Goal: Information Seeking & Learning: Learn about a topic

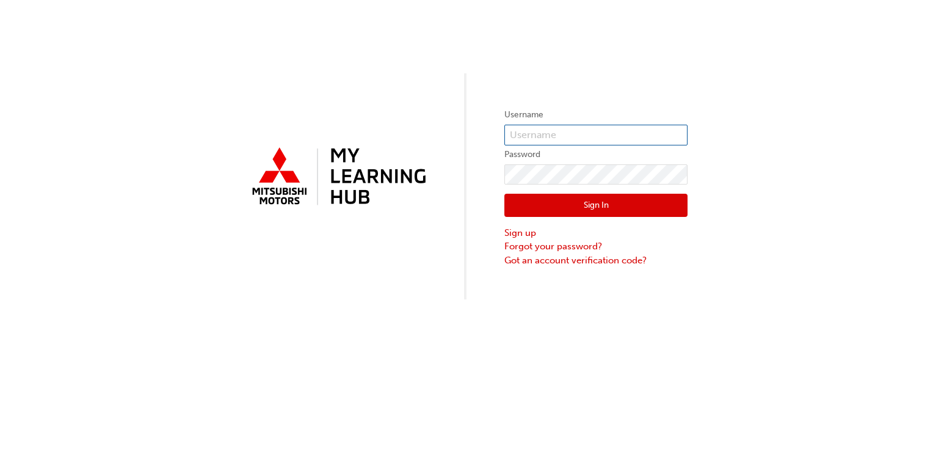
type input "0005902532"
click at [579, 217] on div "Sign In Sign up Forgot your password? Got an account verification code?" at bounding box center [596, 225] width 183 height 82
click at [585, 214] on button "Sign In" at bounding box center [596, 205] width 183 height 23
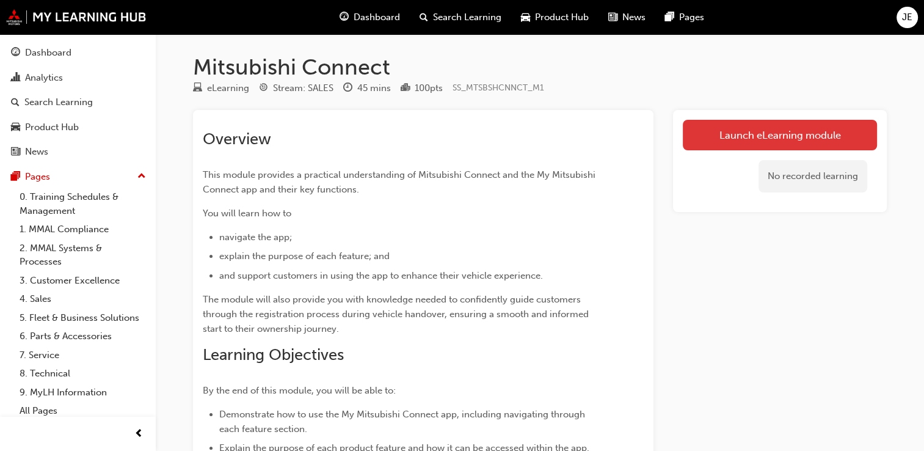
click at [818, 131] on link "Launch eLearning module" at bounding box center [780, 135] width 194 height 31
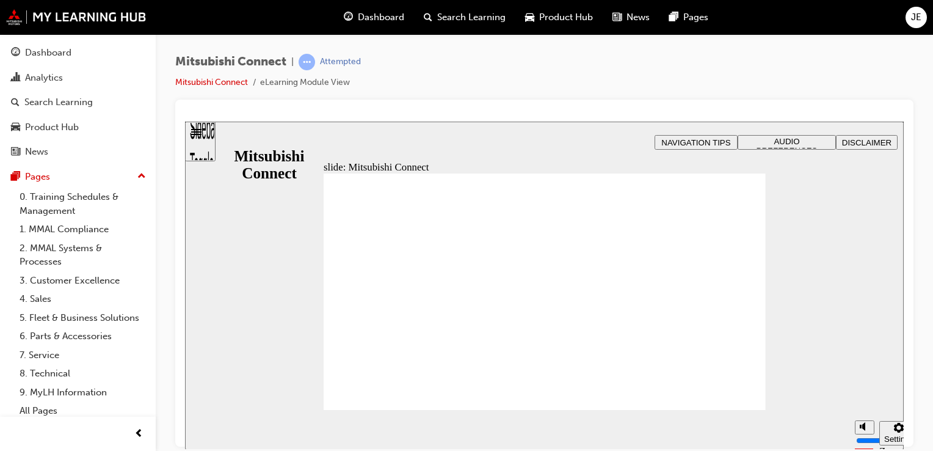
drag, startPoint x: 736, startPoint y: 396, endPoint x: 715, endPoint y: 385, distance: 22.7
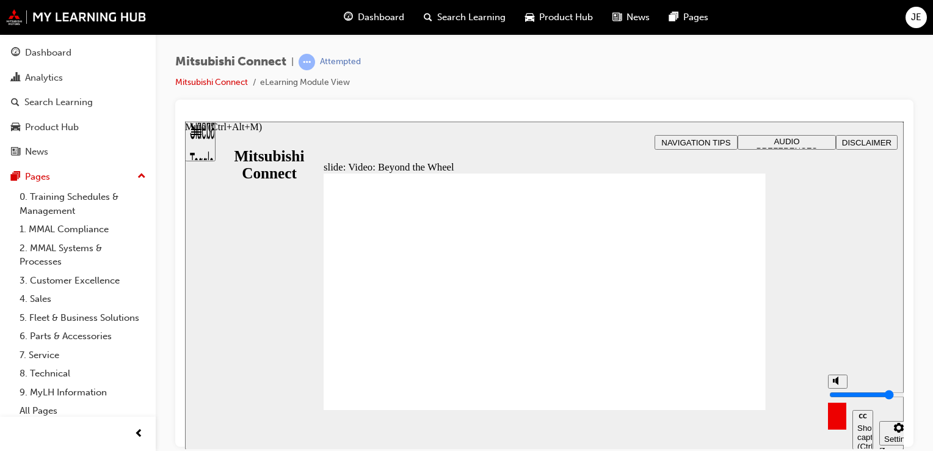
click at [839, 384] on icon "Mute (Ctrl+Alt+M)" at bounding box center [838, 380] width 10 height 9
type input "0"
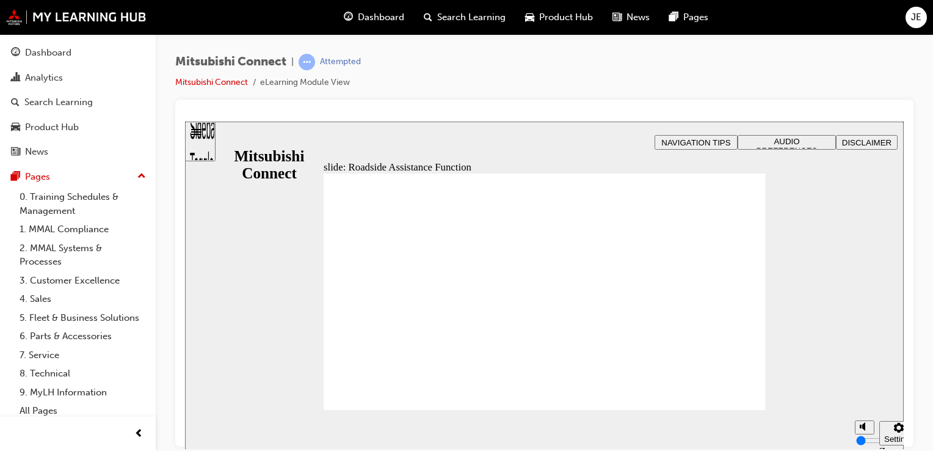
checkbox input "true"
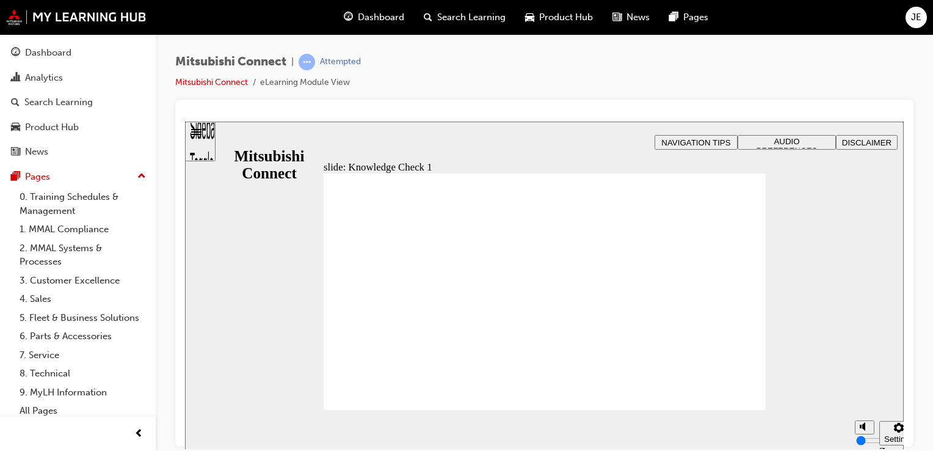
checkbox input "true"
drag, startPoint x: 451, startPoint y: 310, endPoint x: 452, endPoint y: 336, distance: 25.7
checkbox input "false"
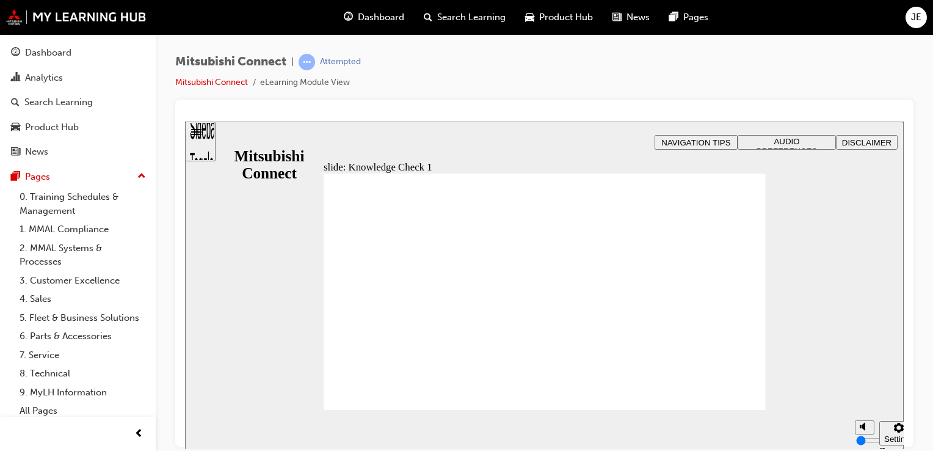
checkbox input "false"
checkbox input "true"
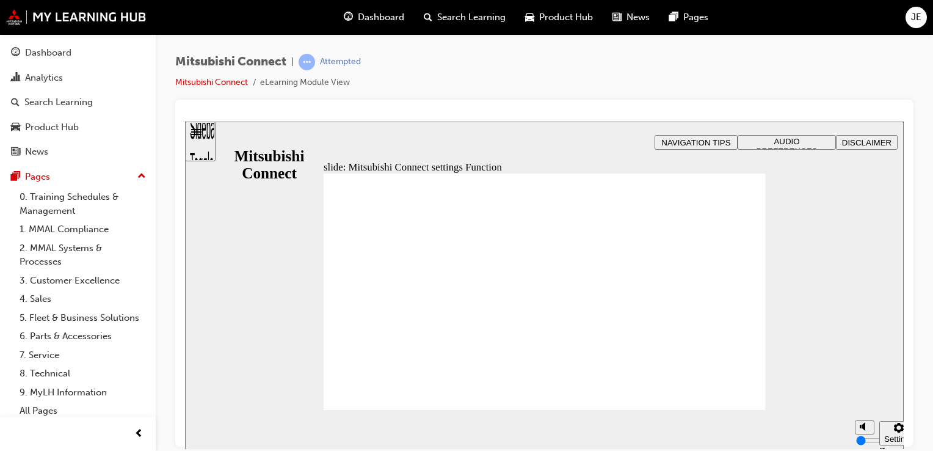
radio input "true"
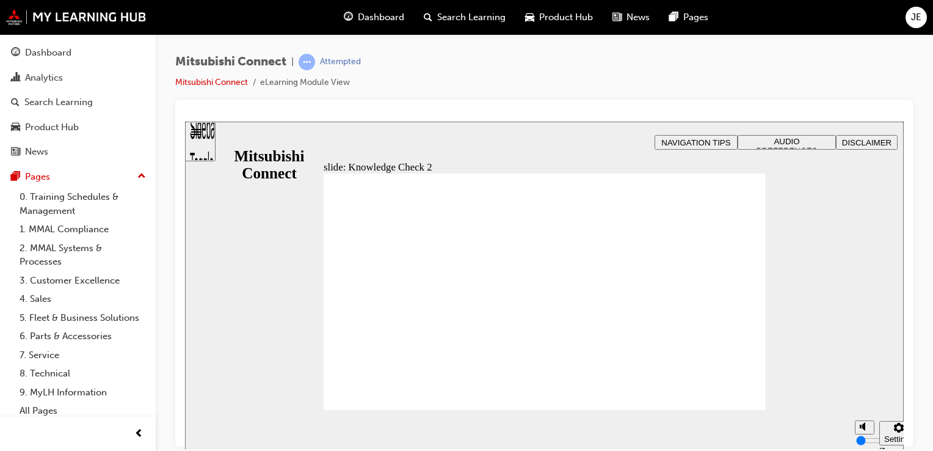
drag, startPoint x: 510, startPoint y: 296, endPoint x: 340, endPoint y: 402, distance: 199.8
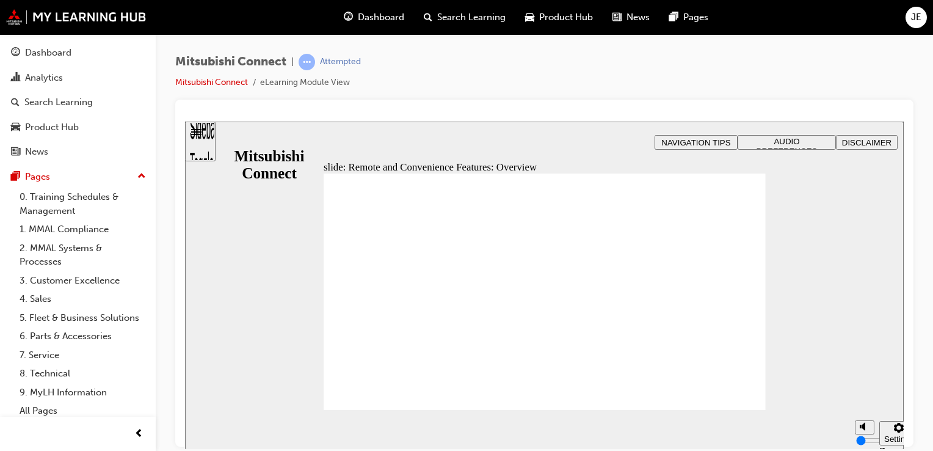
drag, startPoint x: 521, startPoint y: 294, endPoint x: 525, endPoint y: 288, distance: 7.8
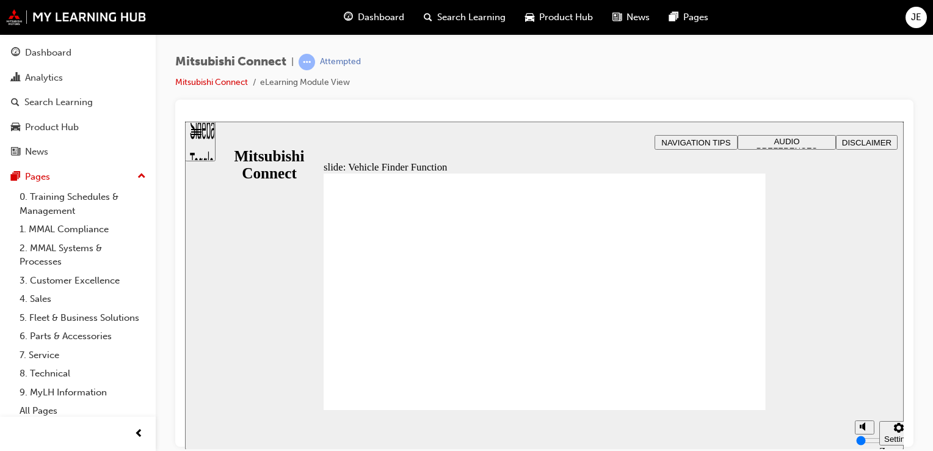
checkbox input "true"
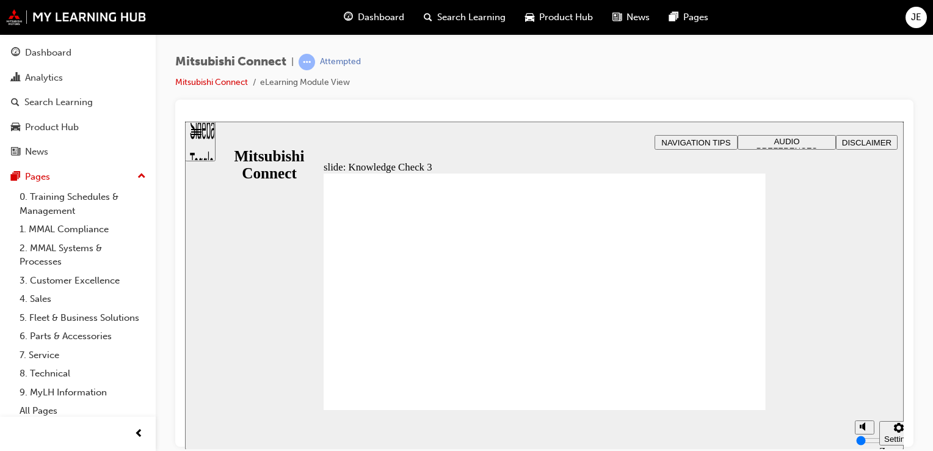
checkbox input "true"
drag, startPoint x: 425, startPoint y: 339, endPoint x: 393, endPoint y: 386, distance: 56.8
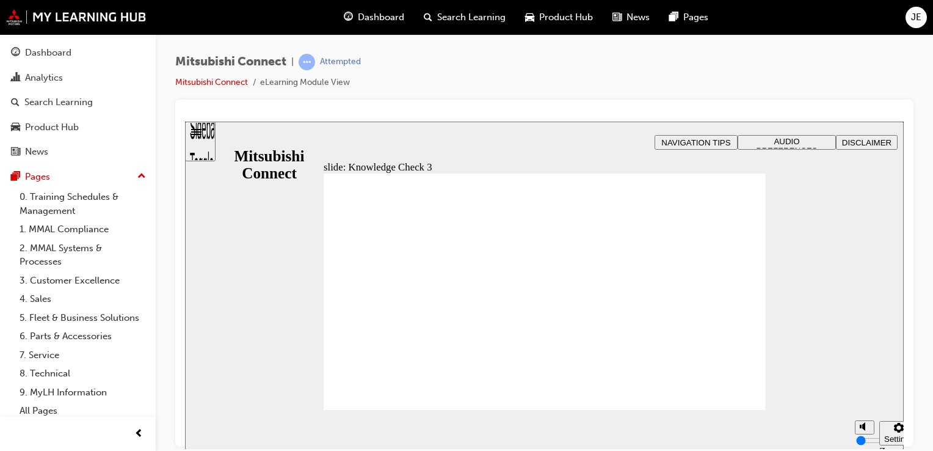
drag, startPoint x: 398, startPoint y: 346, endPoint x: 374, endPoint y: 342, distance: 24.3
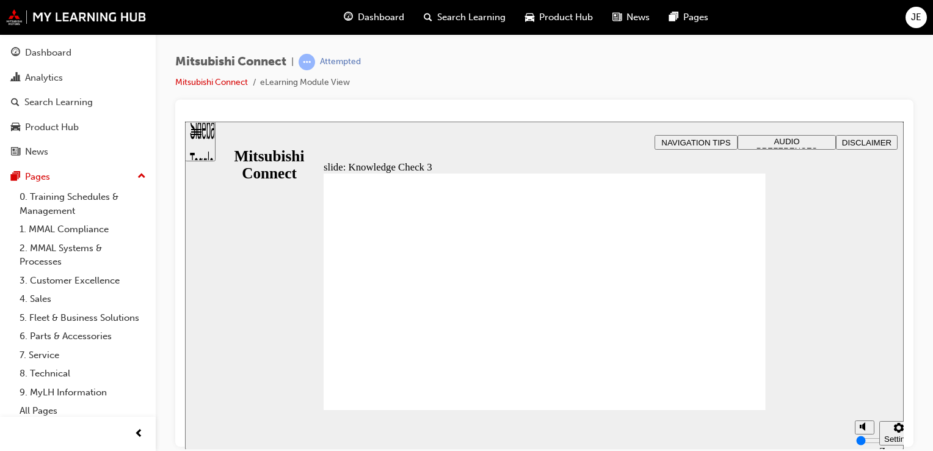
checkbox input "false"
checkbox input "true"
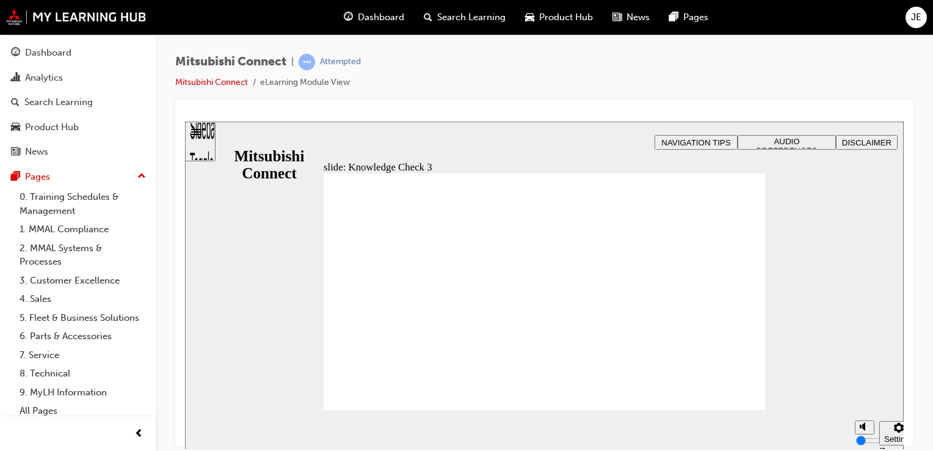
checkbox input "true"
checkbox input "false"
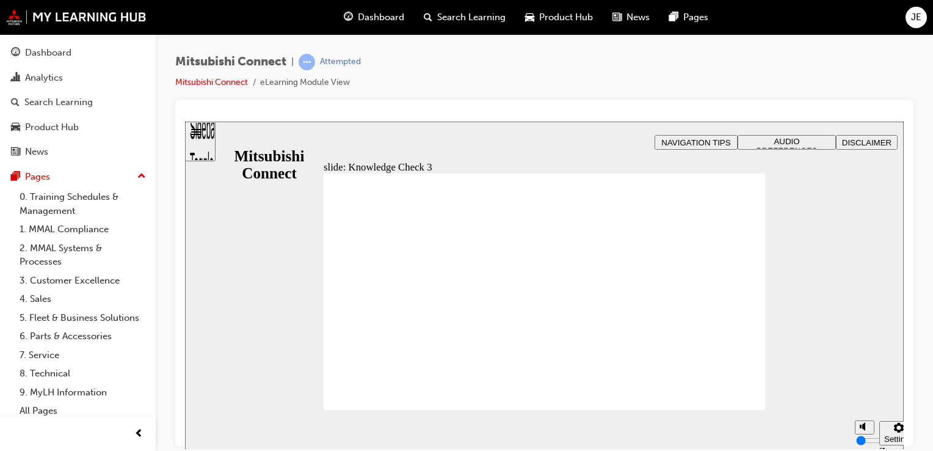
checkbox input "true"
checkbox input "false"
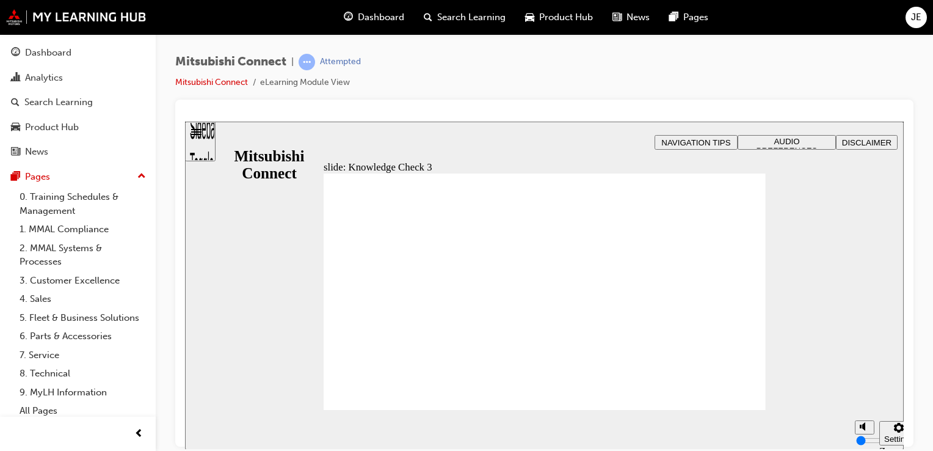
checkbox input "false"
checkbox input "true"
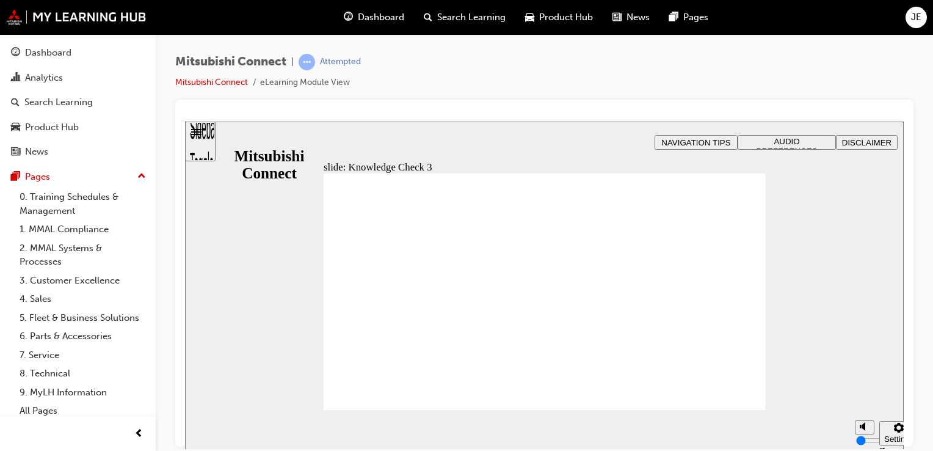
checkbox input "false"
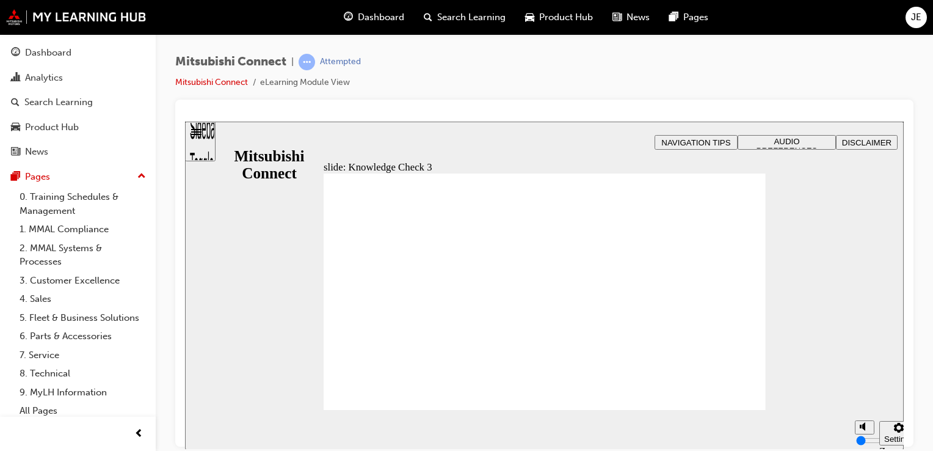
checkbox input "true"
drag, startPoint x: 368, startPoint y: 296, endPoint x: 383, endPoint y: 387, distance: 92.2
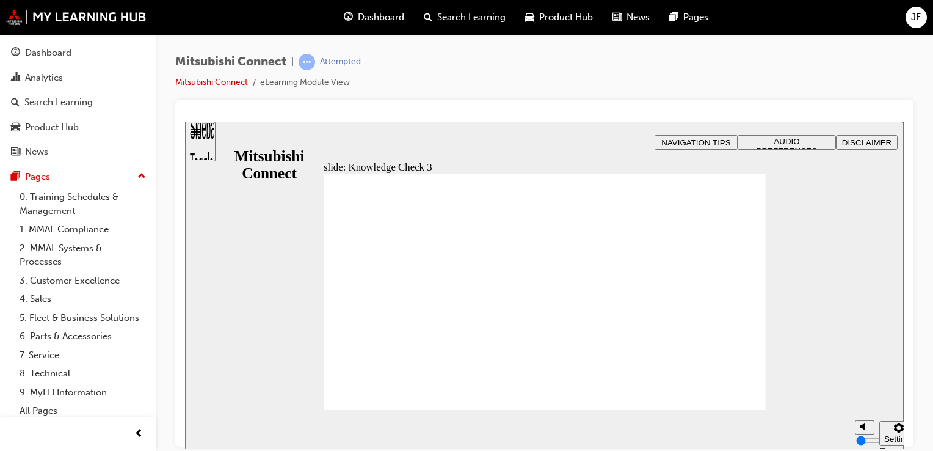
checkbox input "false"
checkbox input "true"
drag, startPoint x: 359, startPoint y: 278, endPoint x: 362, endPoint y: 296, distance: 18.6
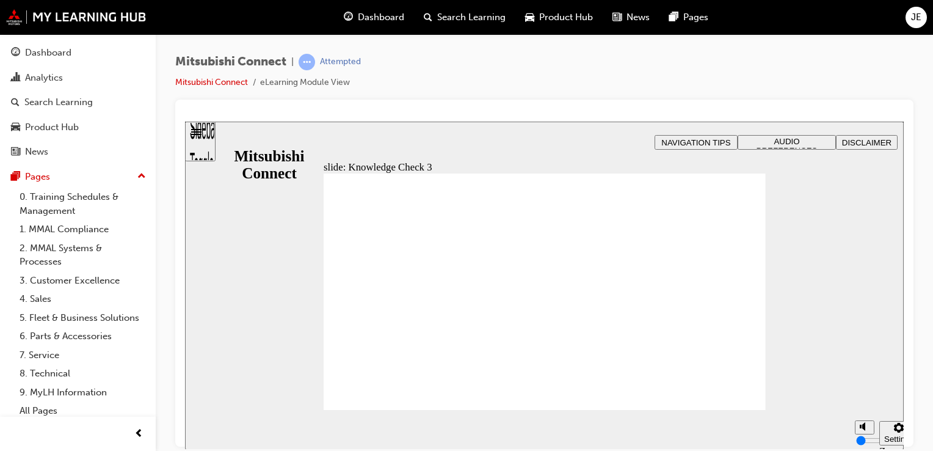
drag, startPoint x: 549, startPoint y: 354, endPoint x: 542, endPoint y: 357, distance: 7.2
drag, startPoint x: 440, startPoint y: 396, endPoint x: 439, endPoint y: 387, distance: 9.2
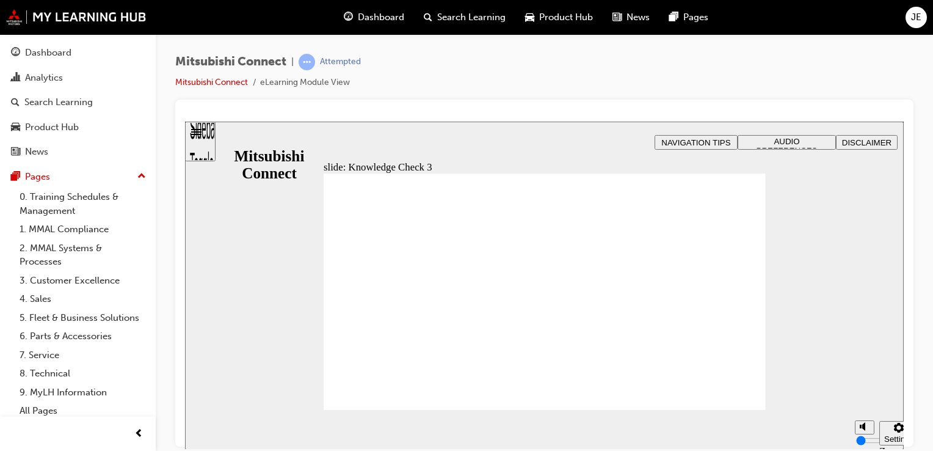
checkbox input "false"
checkbox input "true"
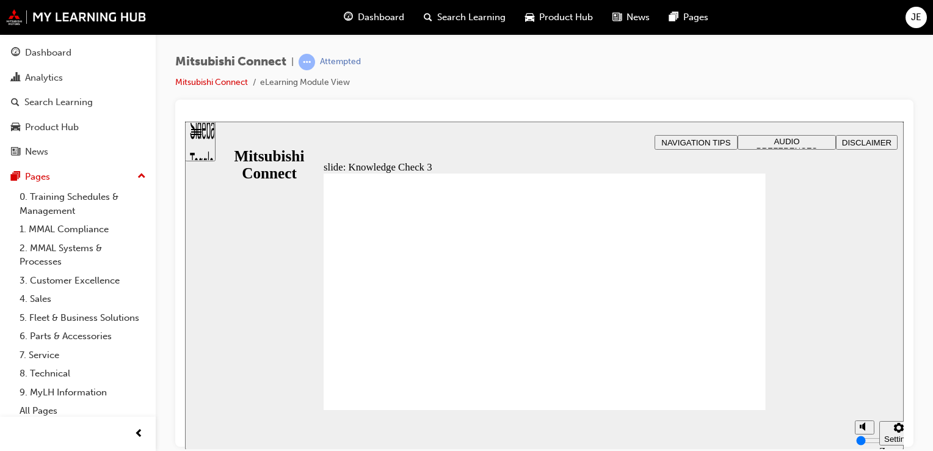
drag, startPoint x: 435, startPoint y: 386, endPoint x: 440, endPoint y: 391, distance: 6.9
checkbox input "false"
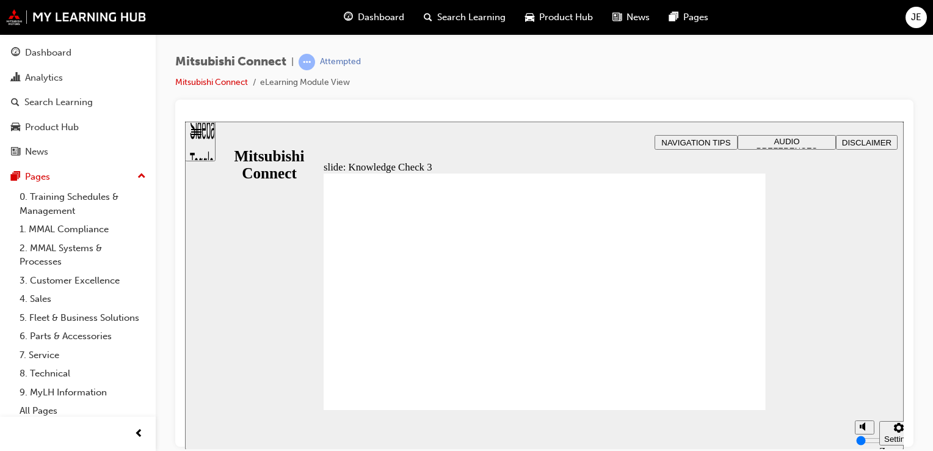
checkbox input "false"
drag, startPoint x: 445, startPoint y: 391, endPoint x: 437, endPoint y: 385, distance: 10.0
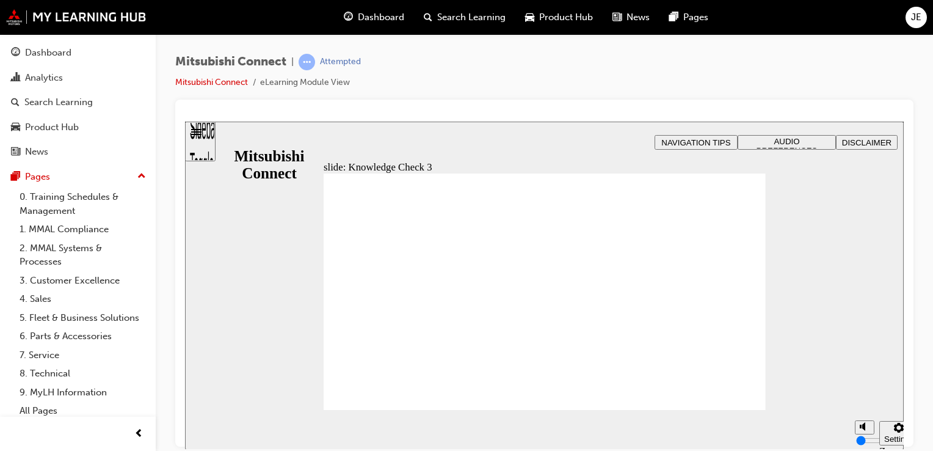
checkbox input "false"
drag, startPoint x: 347, startPoint y: 320, endPoint x: 393, endPoint y: 390, distance: 83.4
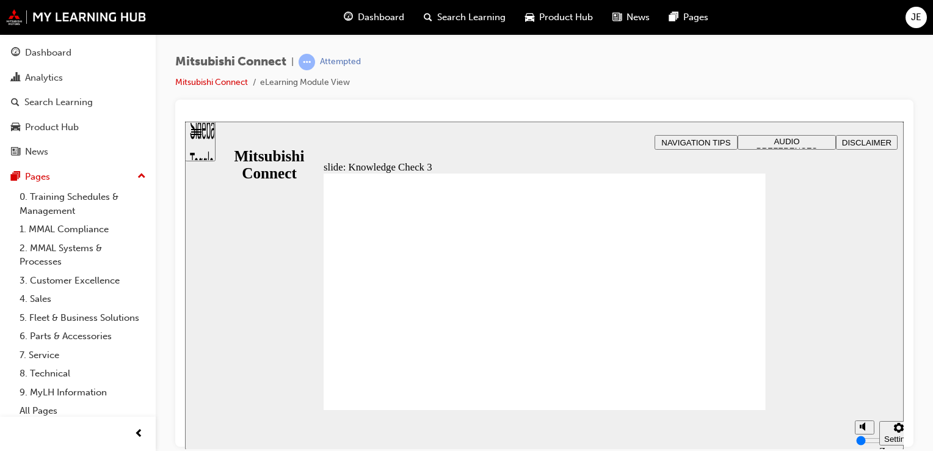
checkbox input "false"
checkbox input "true"
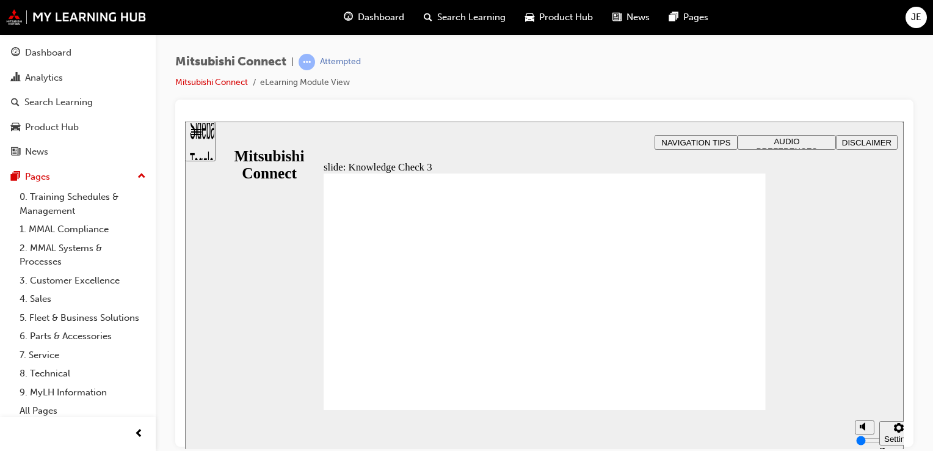
drag, startPoint x: 386, startPoint y: 348, endPoint x: 383, endPoint y: 311, distance: 37.4
drag, startPoint x: 445, startPoint y: 390, endPoint x: 439, endPoint y: 381, distance: 11.5
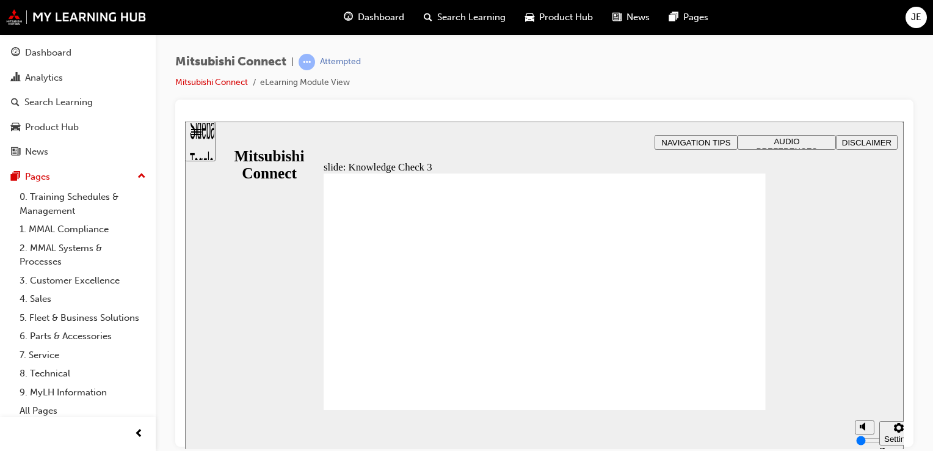
checkbox input "false"
drag, startPoint x: 384, startPoint y: 345, endPoint x: 384, endPoint y: 296, distance: 49.5
checkbox input "true"
drag, startPoint x: 384, startPoint y: 288, endPoint x: 521, endPoint y: 347, distance: 149.7
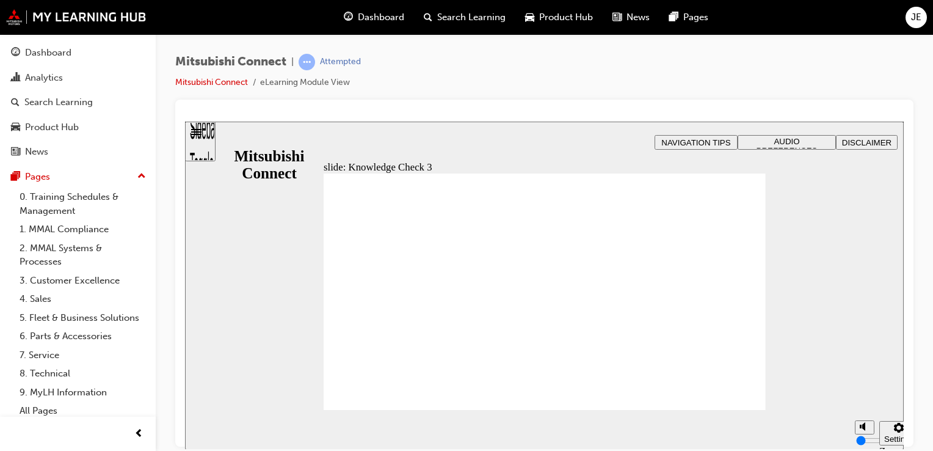
checkbox input "false"
checkbox input "true"
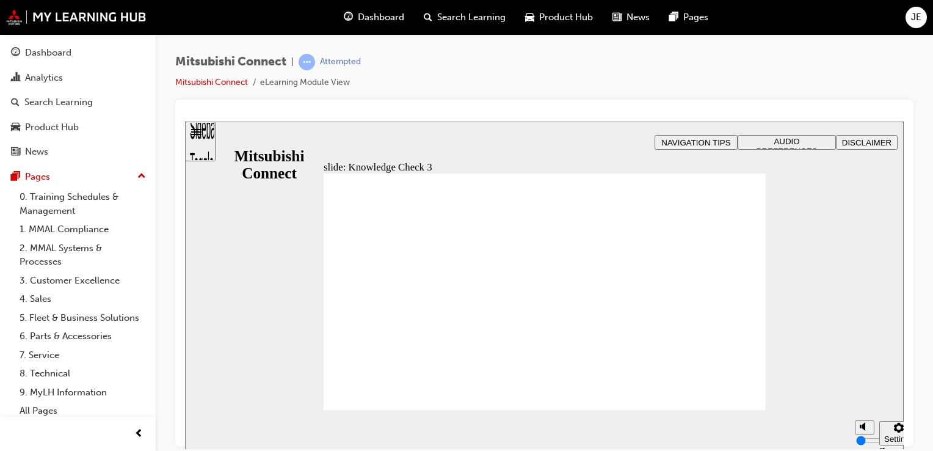
checkbox input "true"
drag, startPoint x: 373, startPoint y: 337, endPoint x: 482, endPoint y: 354, distance: 110.1
drag, startPoint x: 539, startPoint y: 356, endPoint x: 526, endPoint y: 352, distance: 13.5
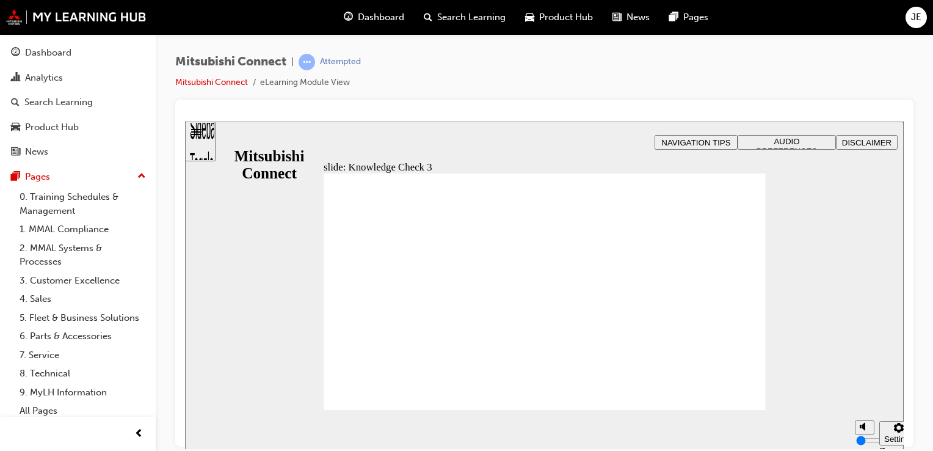
checkbox input "false"
checkbox input "true"
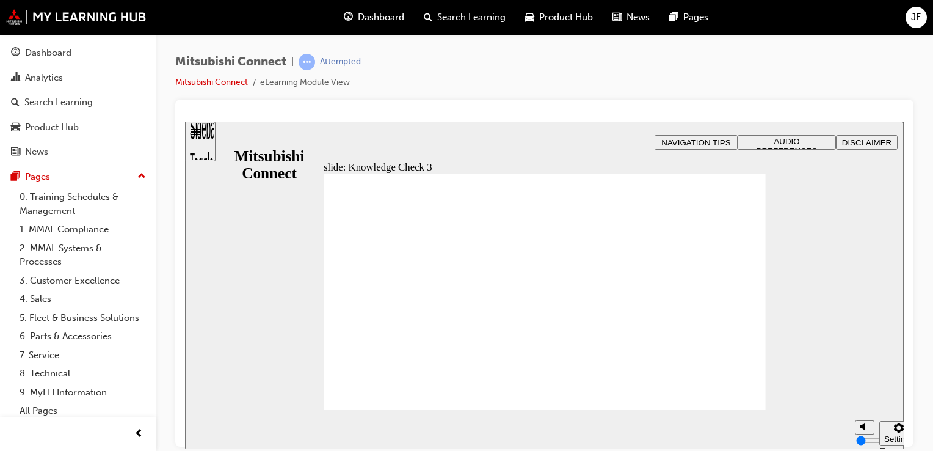
drag, startPoint x: 384, startPoint y: 330, endPoint x: 387, endPoint y: 294, distance: 36.2
checkbox input "false"
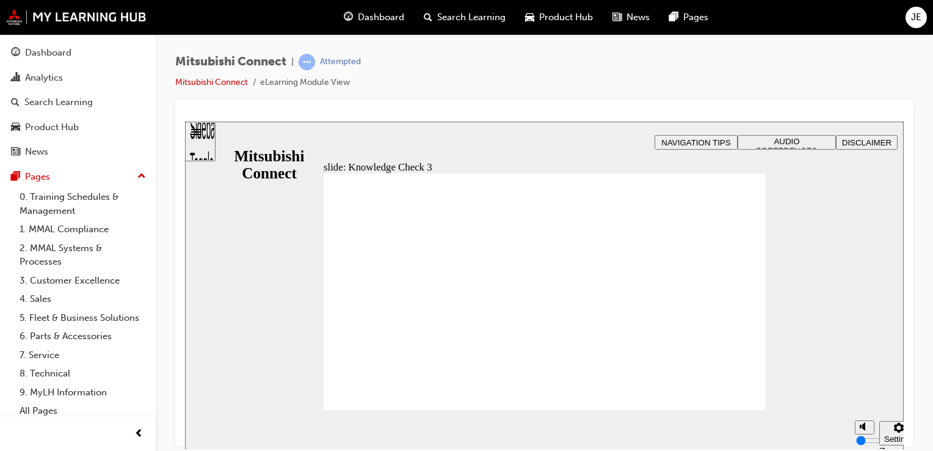
checkbox input "true"
drag, startPoint x: 373, startPoint y: 322, endPoint x: 365, endPoint y: 355, distance: 33.9
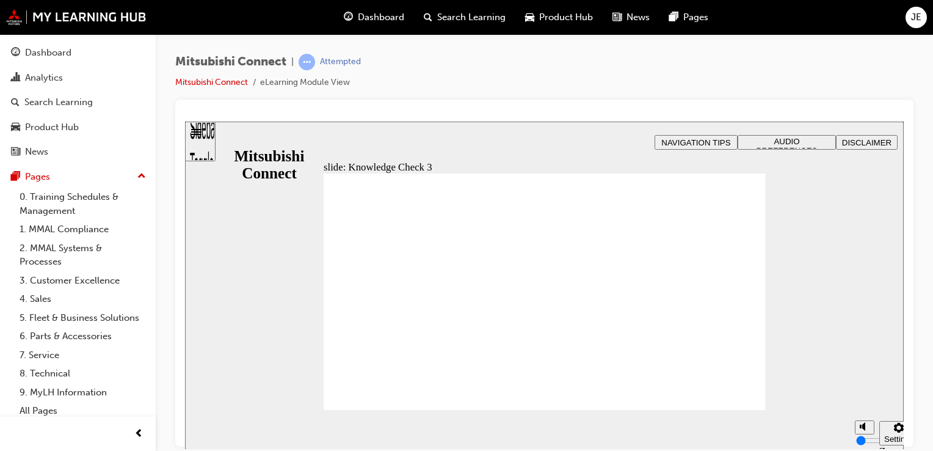
checkbox input "false"
checkbox input "true"
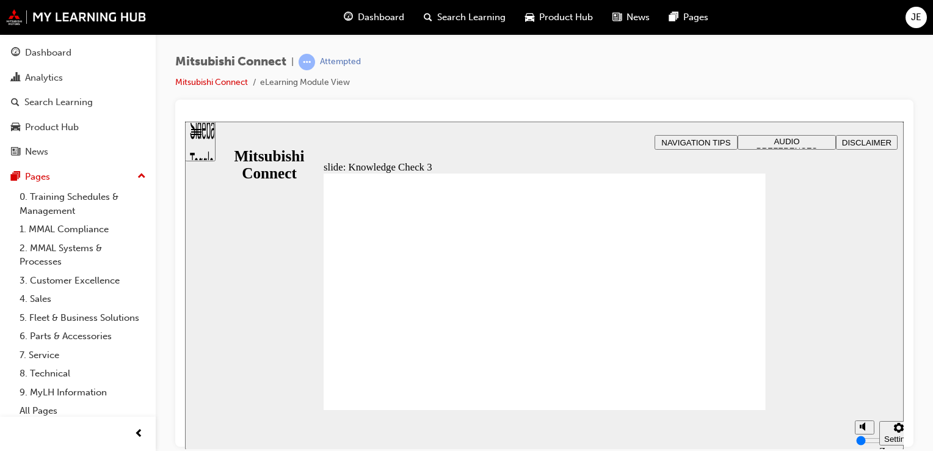
checkbox input "false"
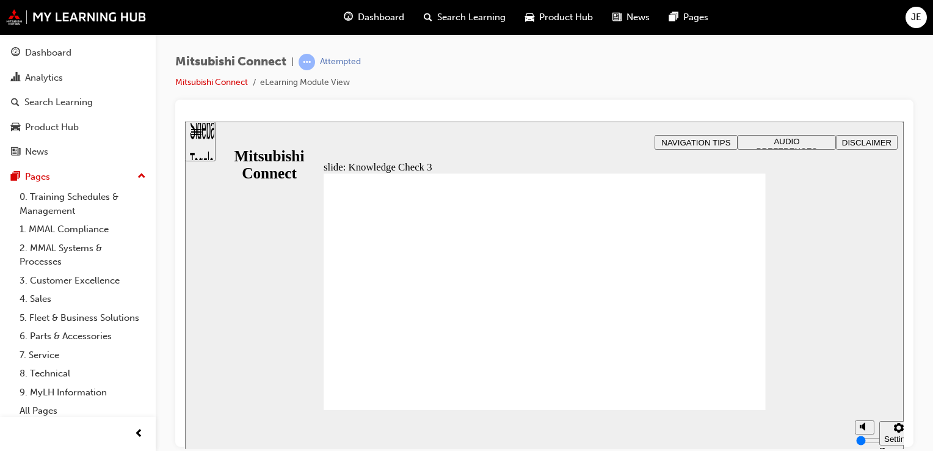
checkbox input "false"
checkbox input "true"
drag, startPoint x: 431, startPoint y: 399, endPoint x: 428, endPoint y: 376, distance: 22.9
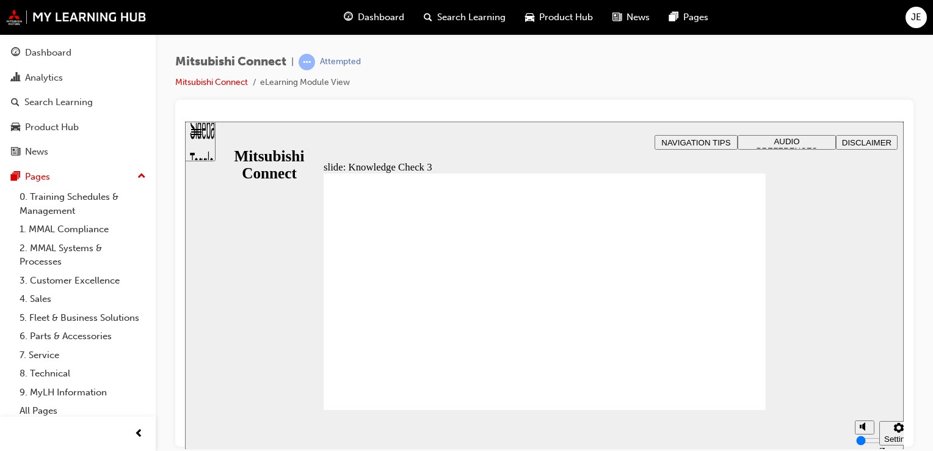
checkbox input "false"
checkbox input "true"
drag, startPoint x: 407, startPoint y: 327, endPoint x: 401, endPoint y: 296, distance: 31.9
checkbox input "true"
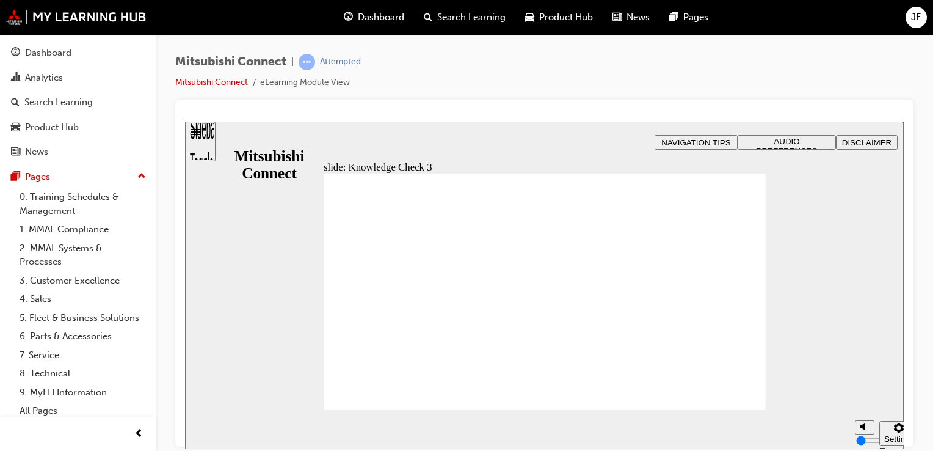
checkbox input "true"
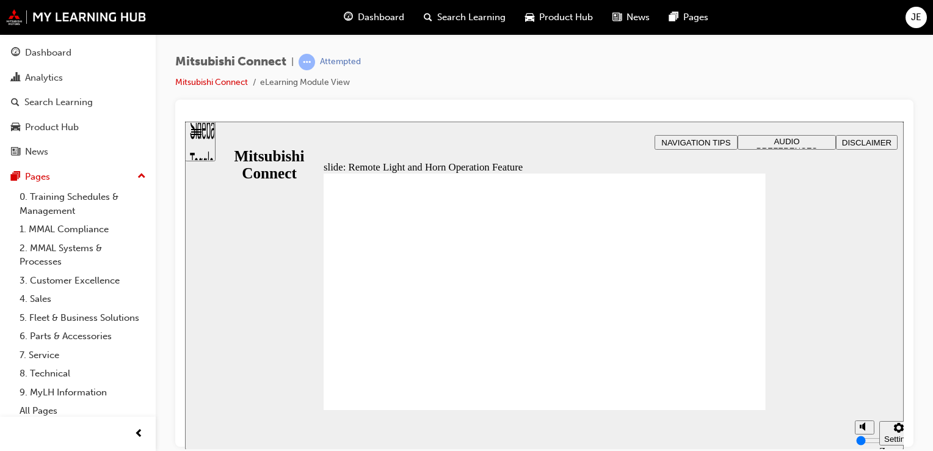
radio input "true"
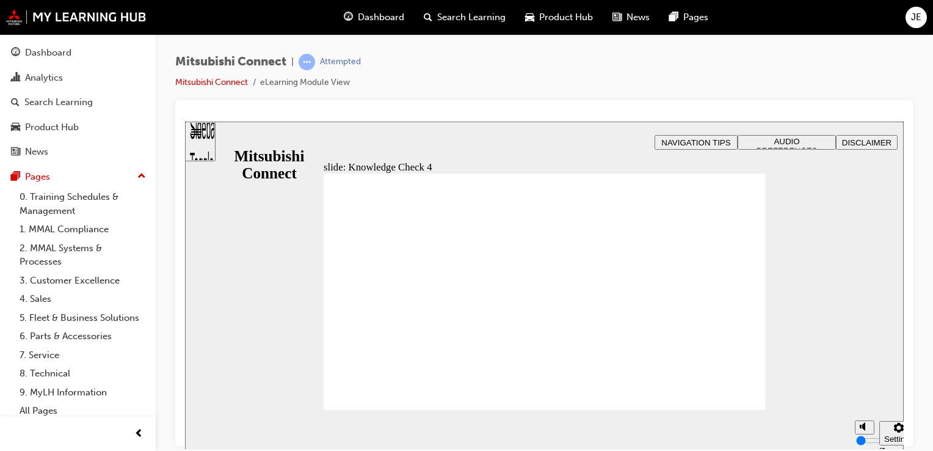
radio input "false"
radio input "true"
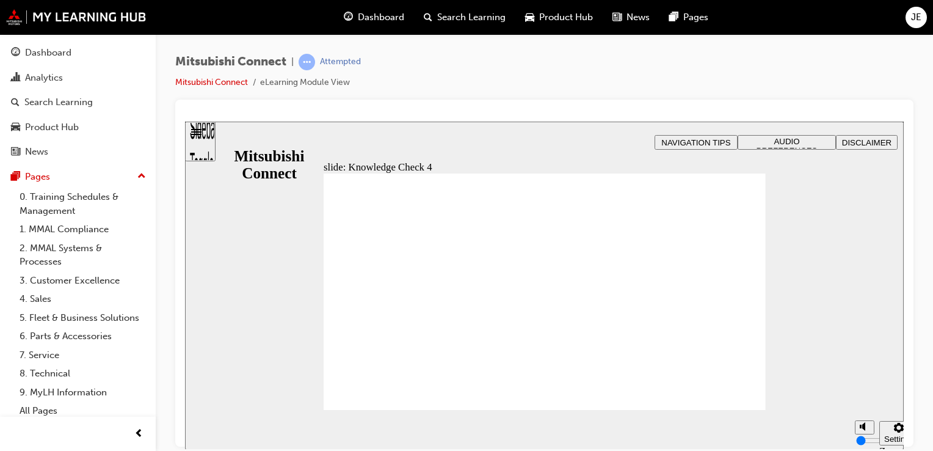
radio input "false"
radio input "true"
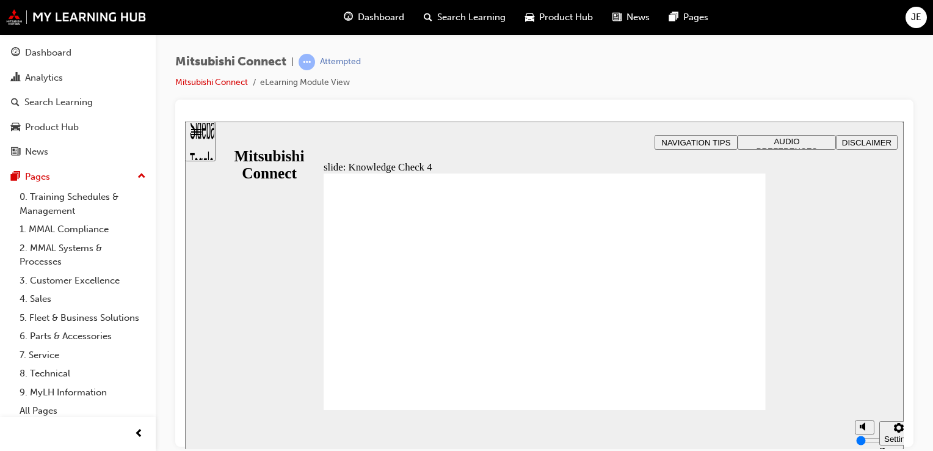
drag, startPoint x: 538, startPoint y: 354, endPoint x: 546, endPoint y: 356, distance: 8.6
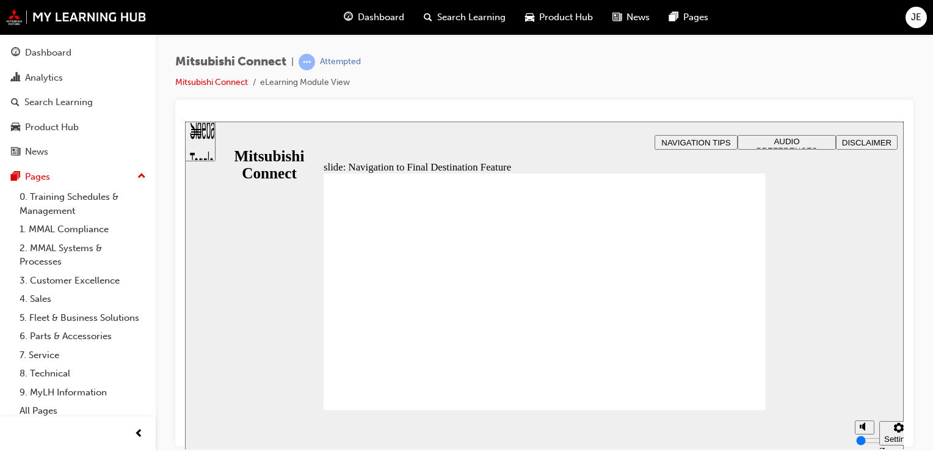
drag, startPoint x: 743, startPoint y: 406, endPoint x: 744, endPoint y: 387, distance: 19.6
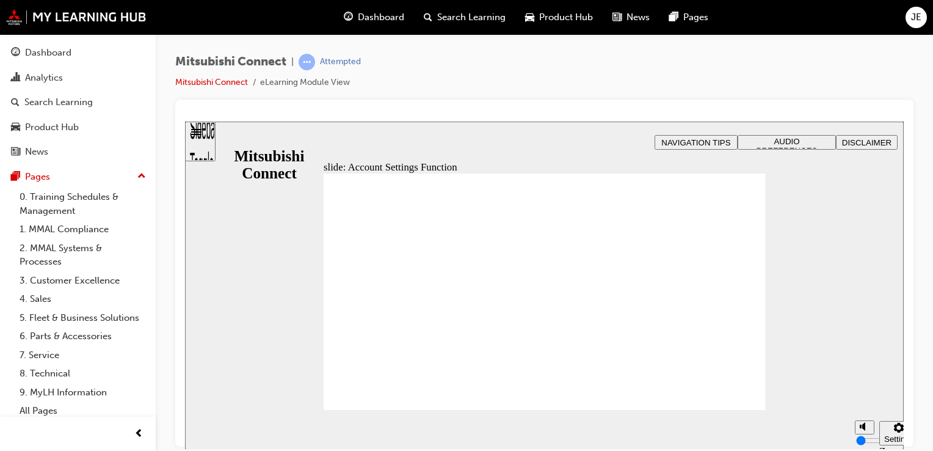
checkbox input "true"
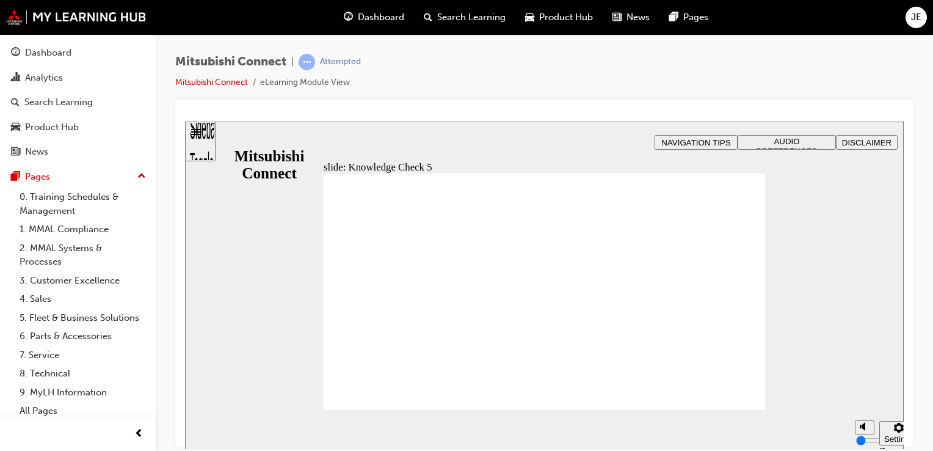
checkbox input "false"
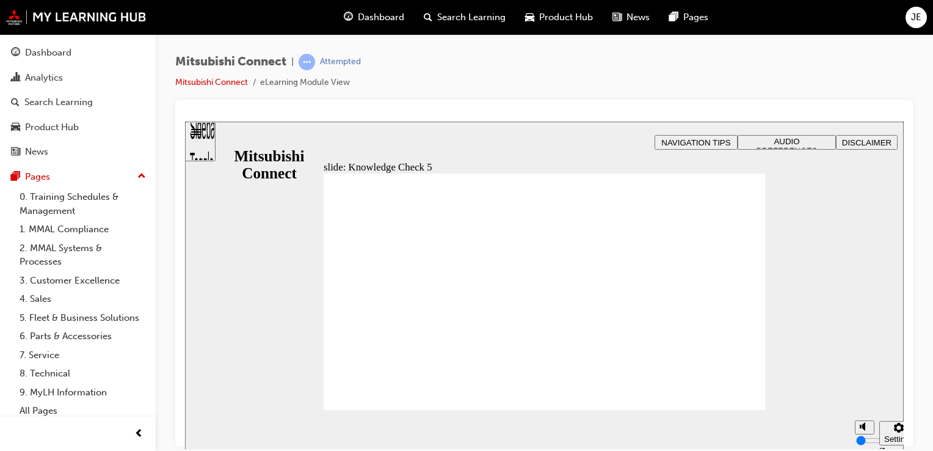
checkbox input "false"
checkbox input "true"
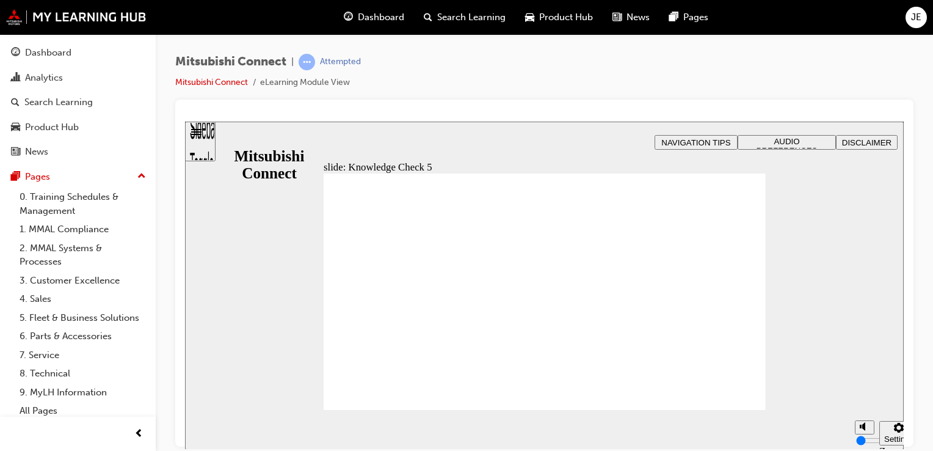
checkbox input "false"
checkbox input "true"
drag, startPoint x: 429, startPoint y: 318, endPoint x: 402, endPoint y: 386, distance: 73.5
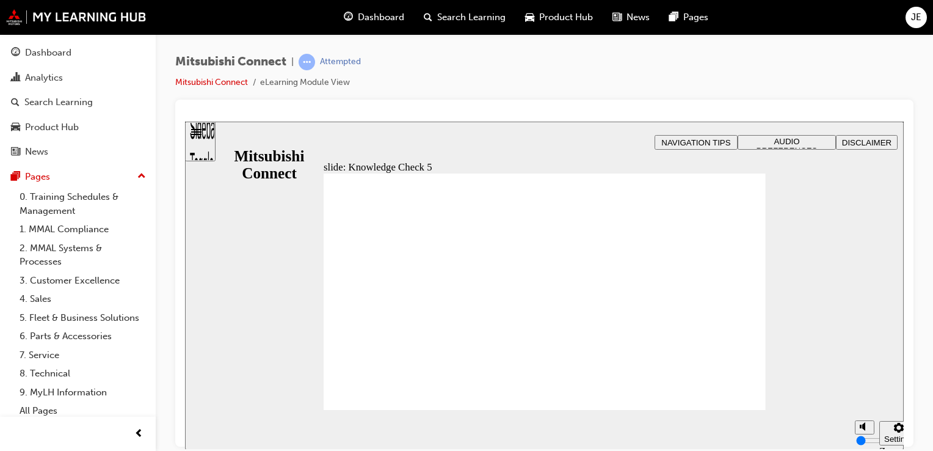
drag, startPoint x: 527, startPoint y: 351, endPoint x: 566, endPoint y: 351, distance: 39.7
